Goal: Transaction & Acquisition: Book appointment/travel/reservation

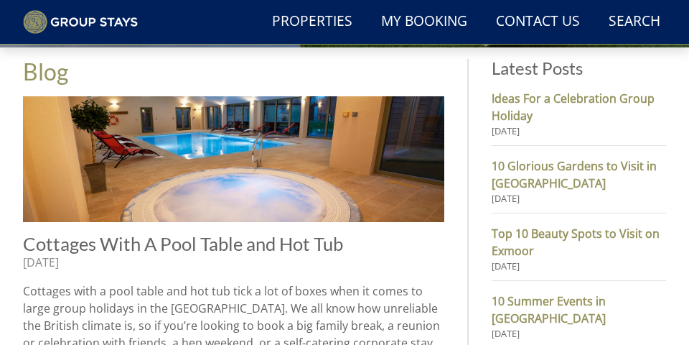
scroll to position [413, 0]
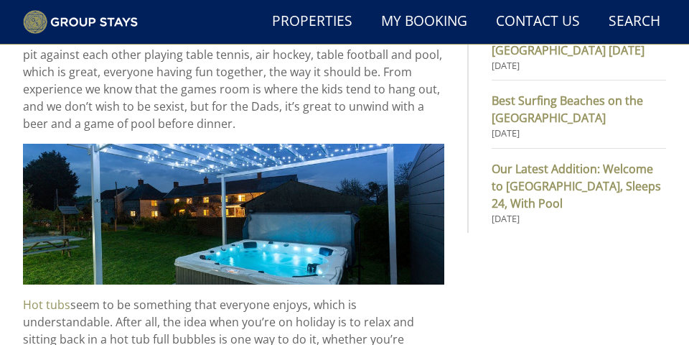
click at [611, 38] on link "Search Check Availability" at bounding box center [634, 22] width 63 height 32
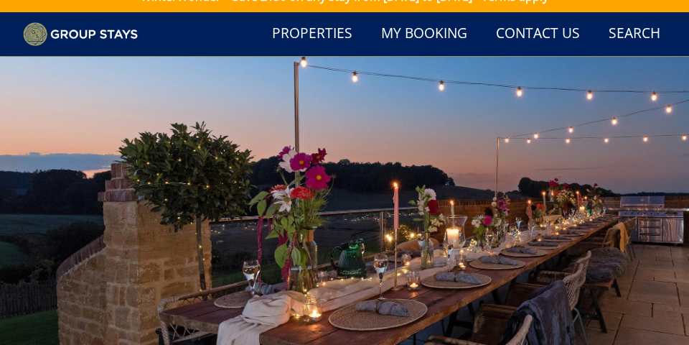
scroll to position [0, 0]
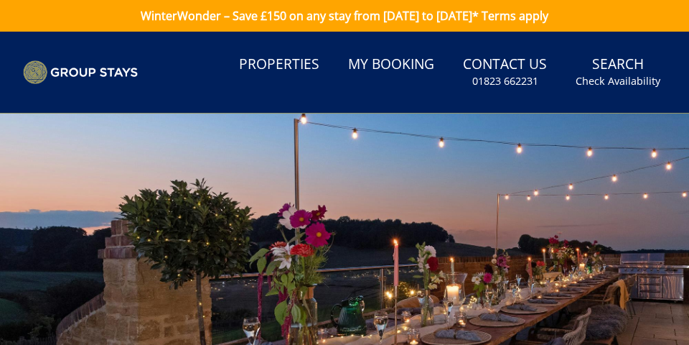
click at [593, 88] on small "Check Availability" at bounding box center [618, 81] width 85 height 14
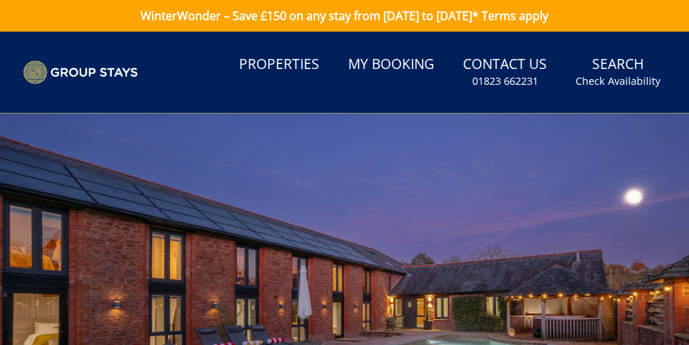
click at [599, 95] on link "Search Check Availability" at bounding box center [618, 72] width 96 height 47
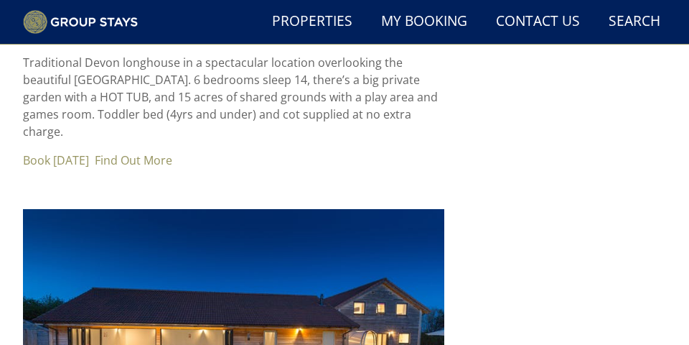
scroll to position [2252, 0]
click at [266, 38] on link "Properties" at bounding box center [312, 22] width 92 height 32
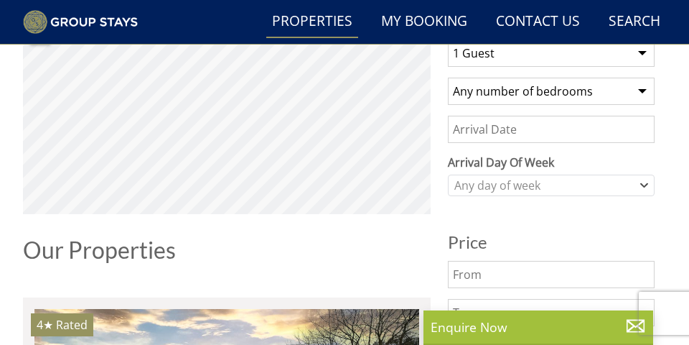
scroll to position [476, 0]
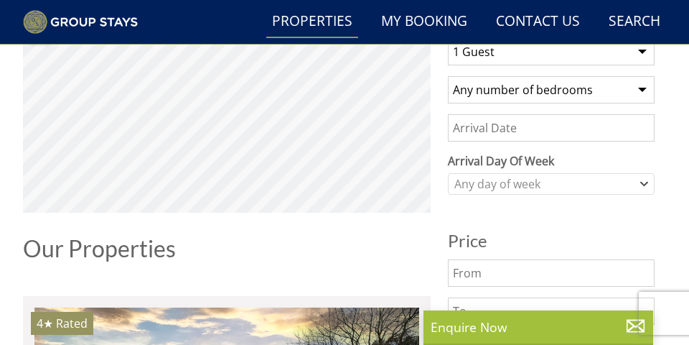
click at [644, 65] on select "1 Guest 2 Guests 3 Guests 4 Guests 5 Guests 6 Guests 7 Guests 8 Guests 9 Guests…" at bounding box center [551, 51] width 207 height 27
select select "14"
click at [648, 103] on select "Any number of bedrooms 1 Bedroom 2 Bedrooms 3 Bedrooms 4 Bedrooms 5 Bedrooms 6 …" at bounding box center [551, 89] width 207 height 27
select select "10"
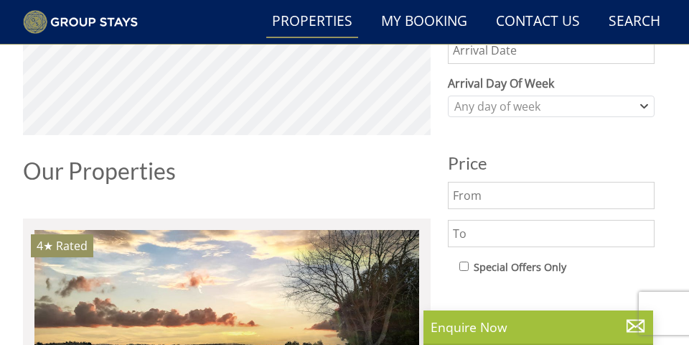
scroll to position [561, 0]
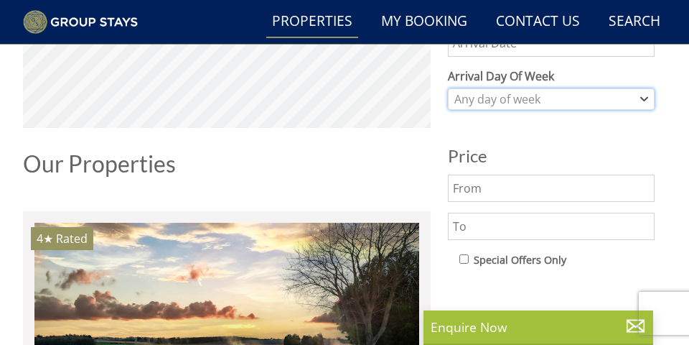
click at [645, 101] on icon "Combobox" at bounding box center [644, 99] width 6 height 3
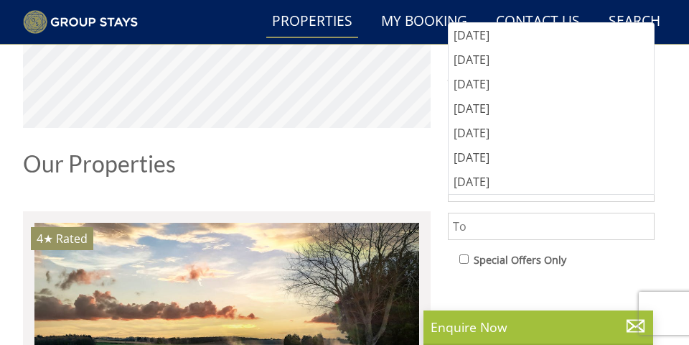
click at [503, 145] on div "[DATE]" at bounding box center [551, 133] width 205 height 24
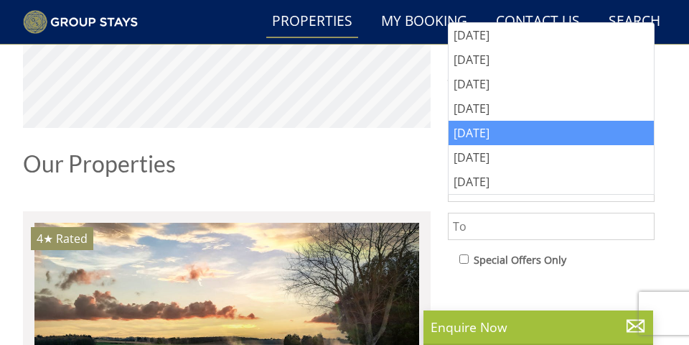
click at [388, 176] on h1 "Our Properties" at bounding box center [227, 163] width 408 height 25
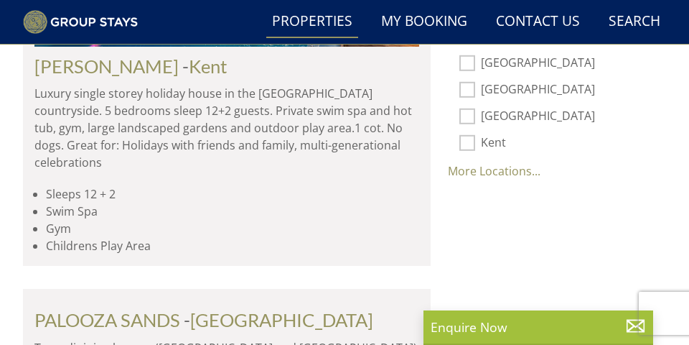
scroll to position [984, 0]
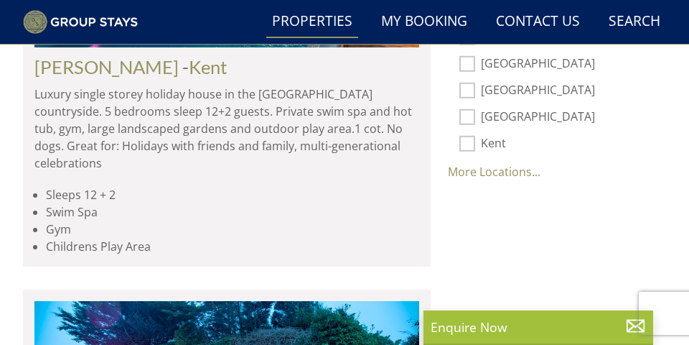
checkbox input "true"
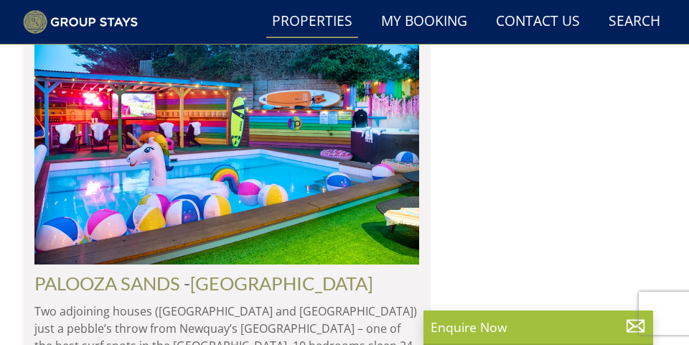
scroll to position [1270, 0]
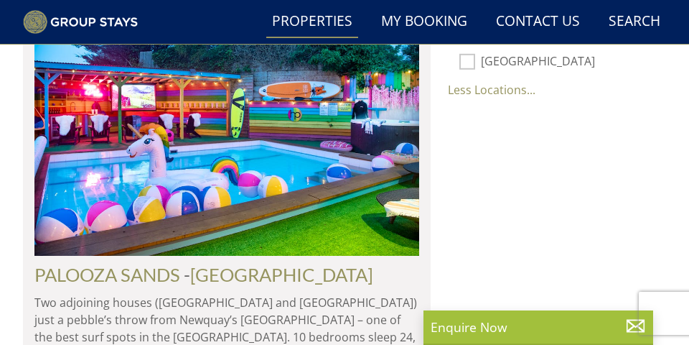
scroll to position [1287, 0]
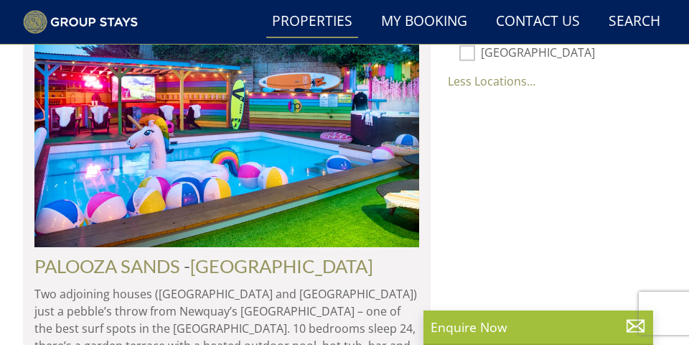
checkbox input "true"
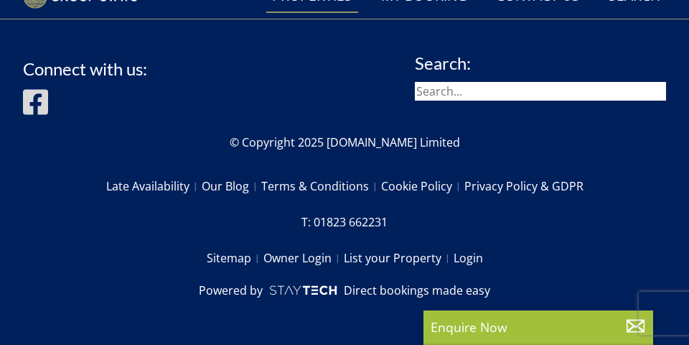
scroll to position [1095, 0]
checkbox input "true"
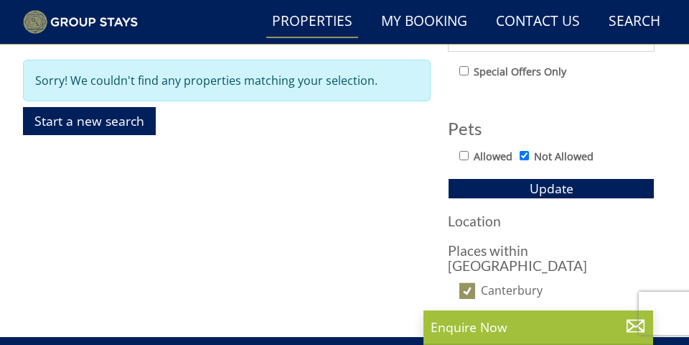
scroll to position [749, 0]
click at [156, 135] on link "Start a new search" at bounding box center [89, 121] width 133 height 28
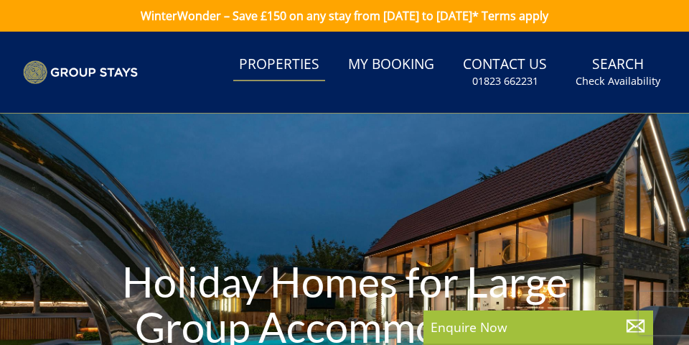
click at [233, 81] on link "Properties" at bounding box center [279, 65] width 92 height 32
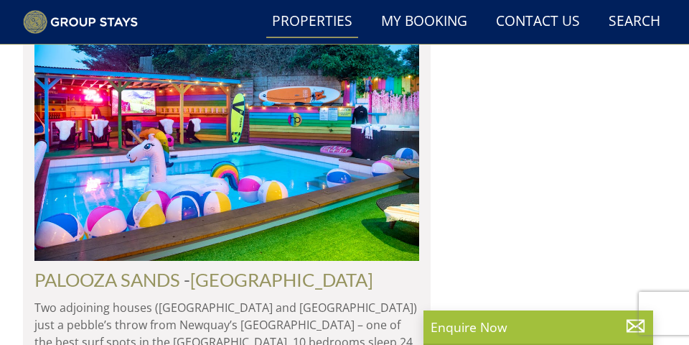
scroll to position [1274, 0]
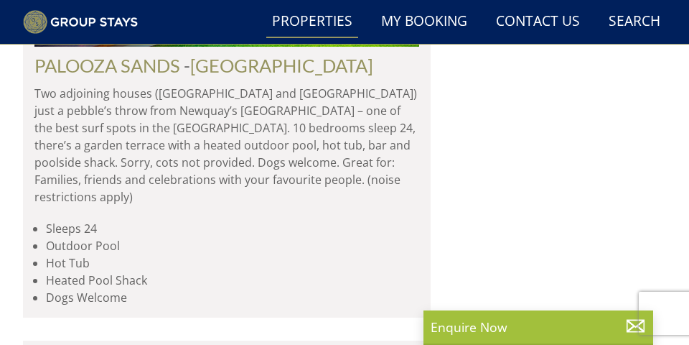
scroll to position [1489, 0]
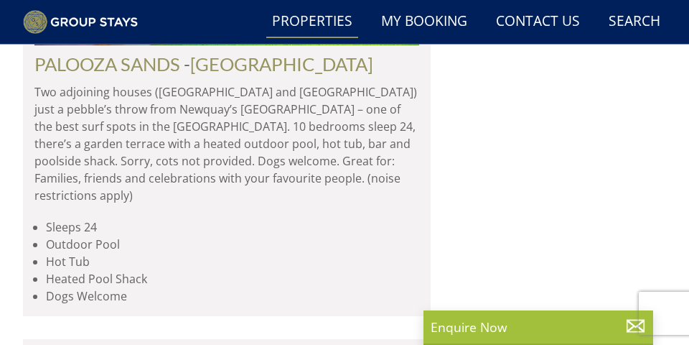
checkbox input "true"
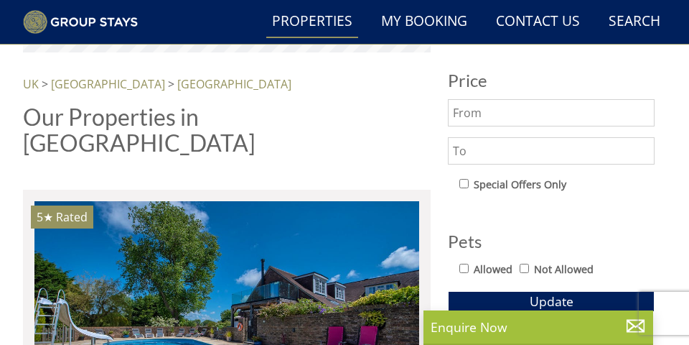
scroll to position [630, 0]
